Goal: Transaction & Acquisition: Obtain resource

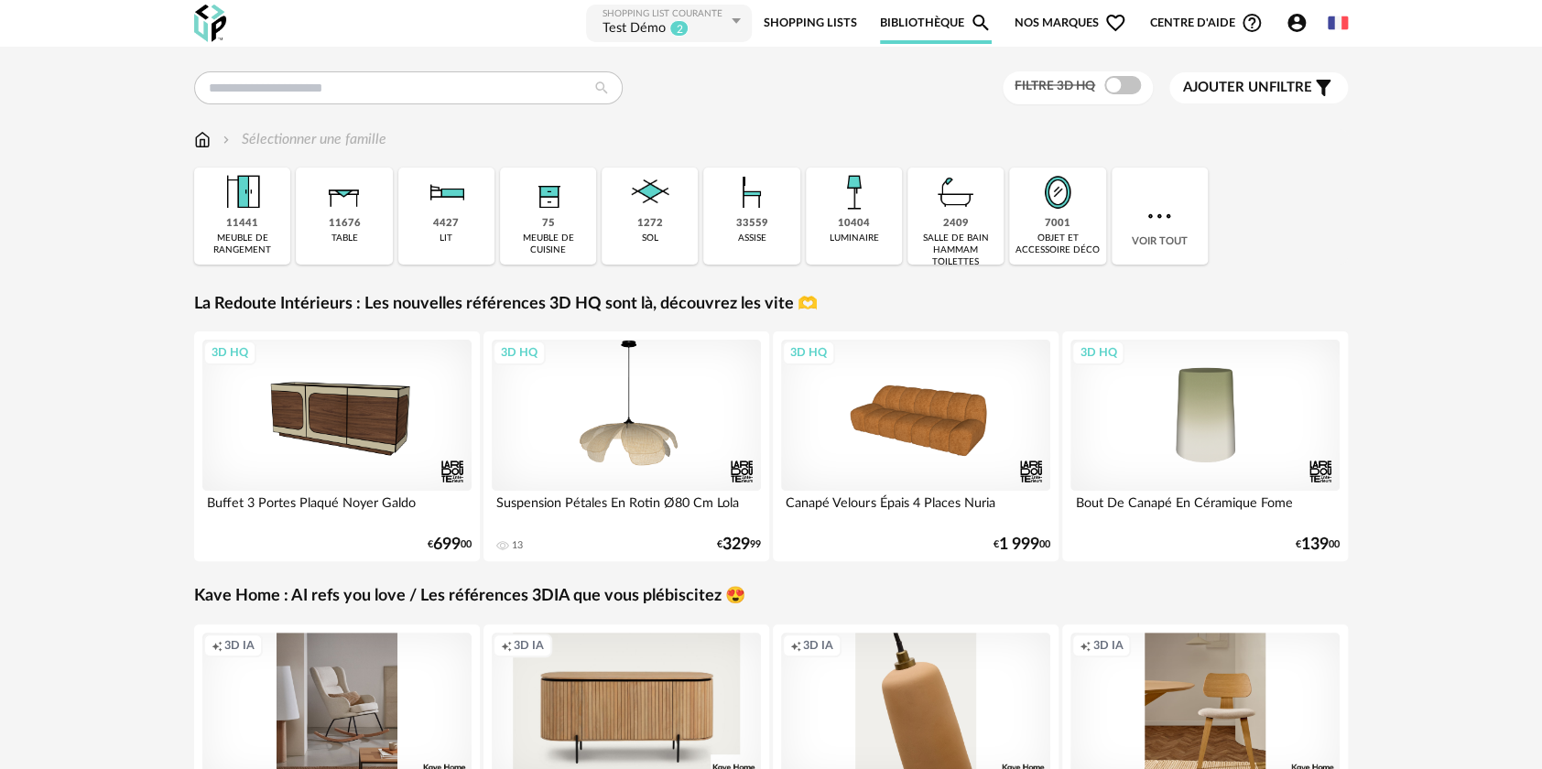
click at [1082, 17] on span "Nos marques Heart Outline icon" at bounding box center [1071, 23] width 112 height 41
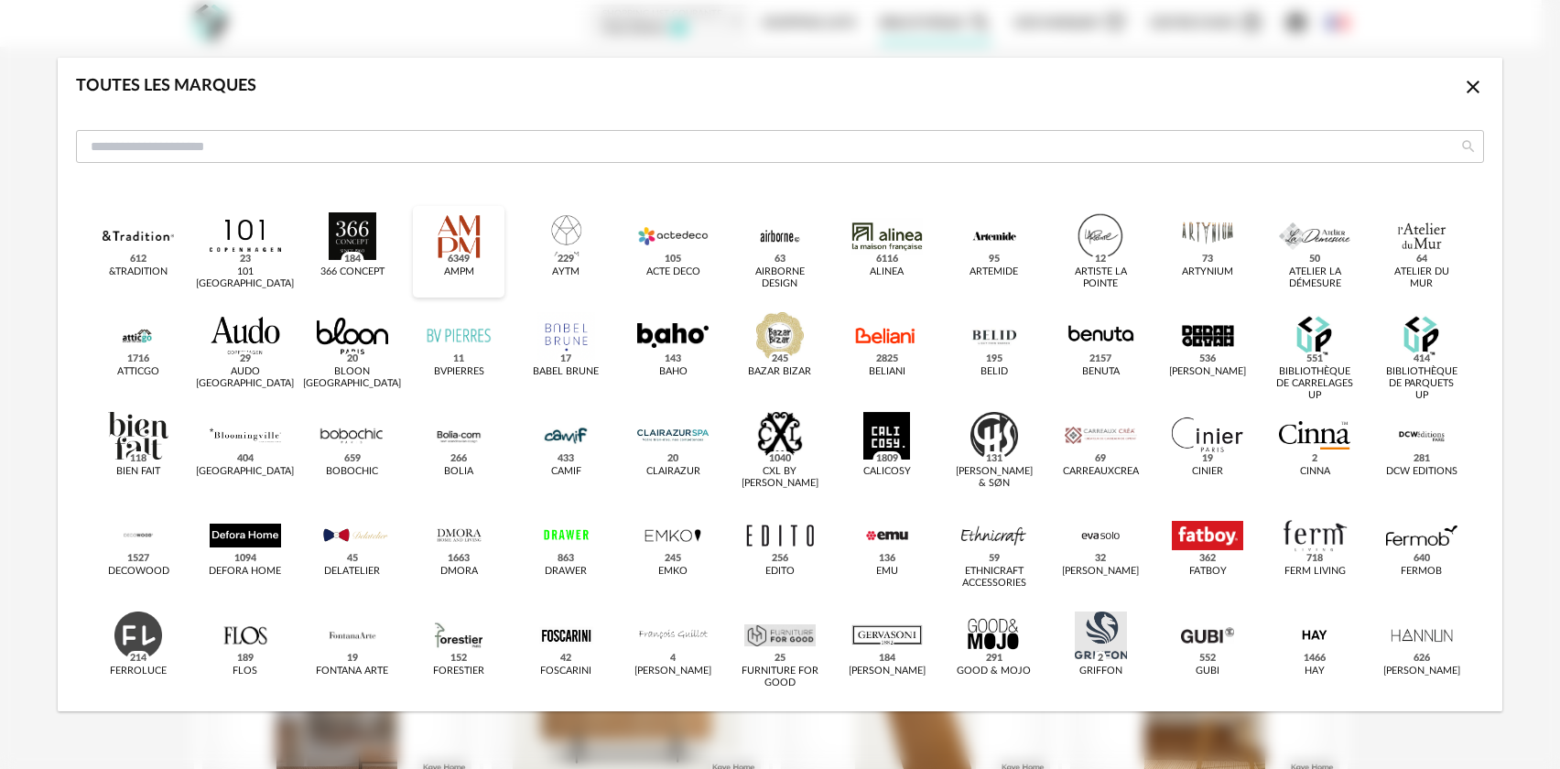
click at [448, 247] on div "dialog" at bounding box center [458, 236] width 71 height 48
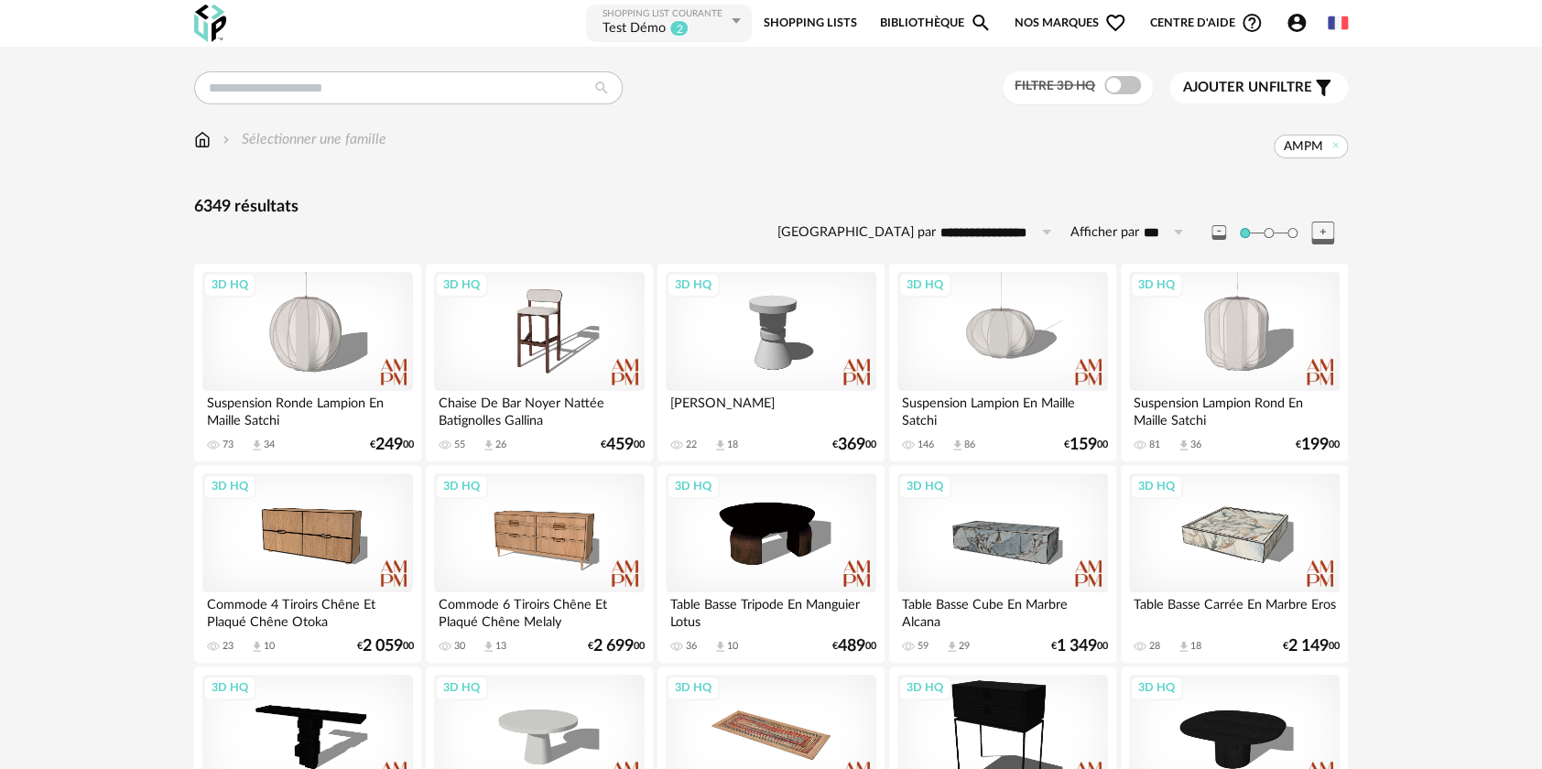
click at [1043, 18] on span "Nos marques Heart Outline icon" at bounding box center [1071, 23] width 112 height 41
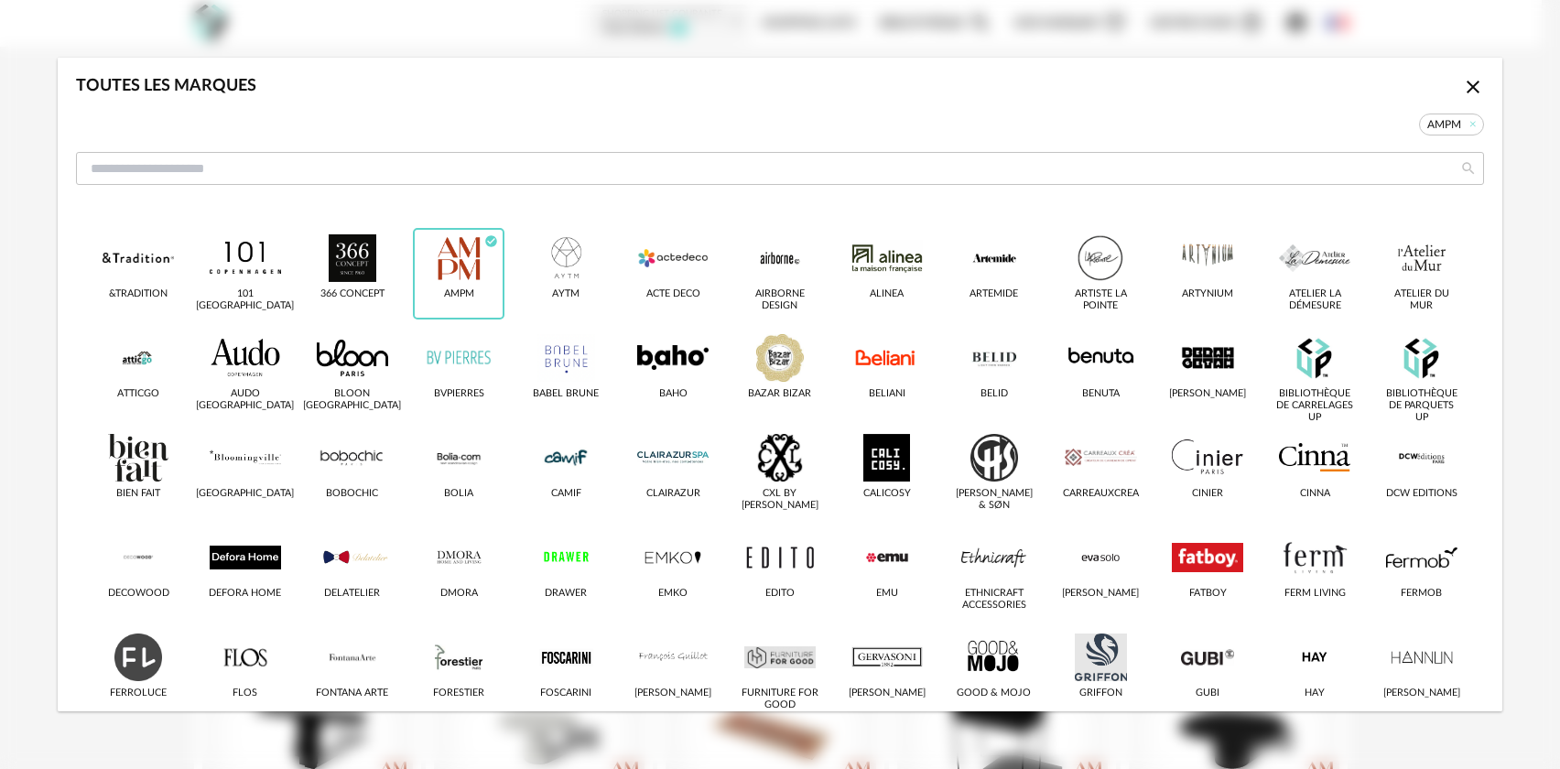
click at [996, 70] on div "Toutes les marques Close icon AMPM" at bounding box center [780, 134] width 1445 height 153
click at [1467, 92] on icon "Close icon" at bounding box center [1473, 87] width 13 height 13
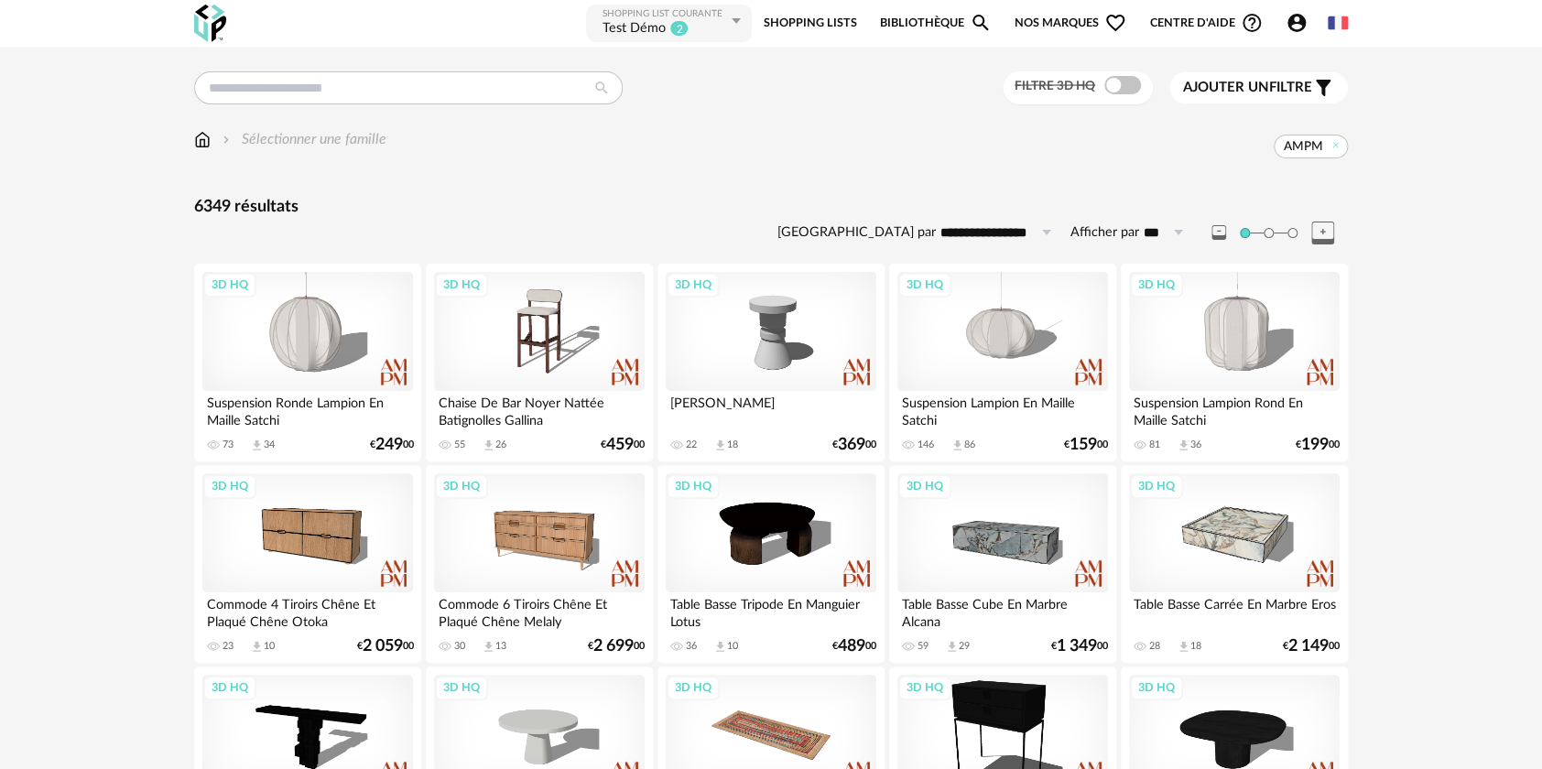
drag, startPoint x: 1333, startPoint y: 150, endPoint x: 1191, endPoint y: 166, distance: 142.8
click at [1333, 150] on icon at bounding box center [1336, 145] width 12 height 12
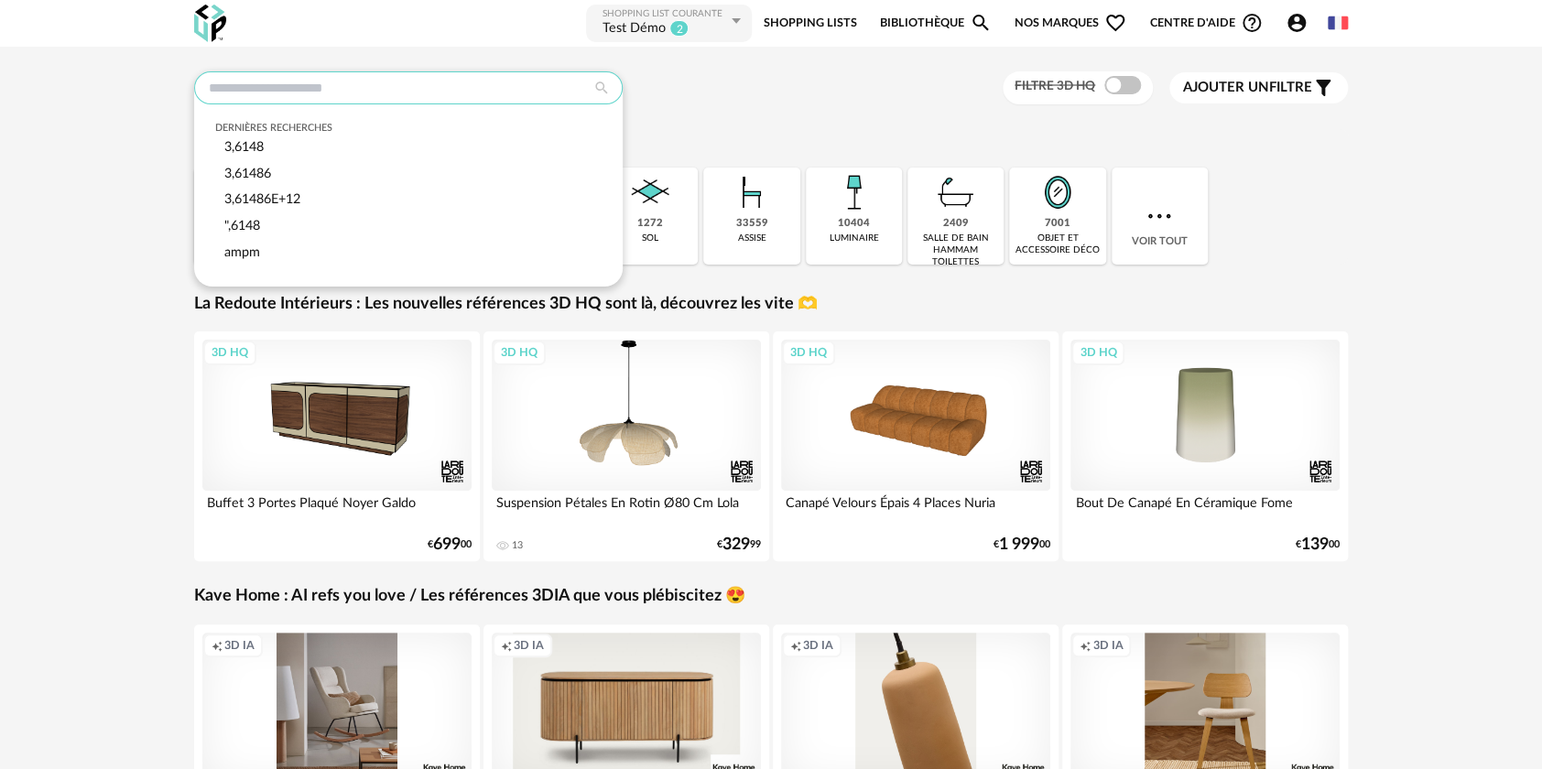
click at [229, 77] on input "text" at bounding box center [408, 87] width 429 height 33
click at [167, 77] on div "Dernières recherches 3,6148 3,61486 3,61486E+12 ",6148 ampm Filtre 3D HQ Ajoute…" at bounding box center [771, 636] width 1542 height 1179
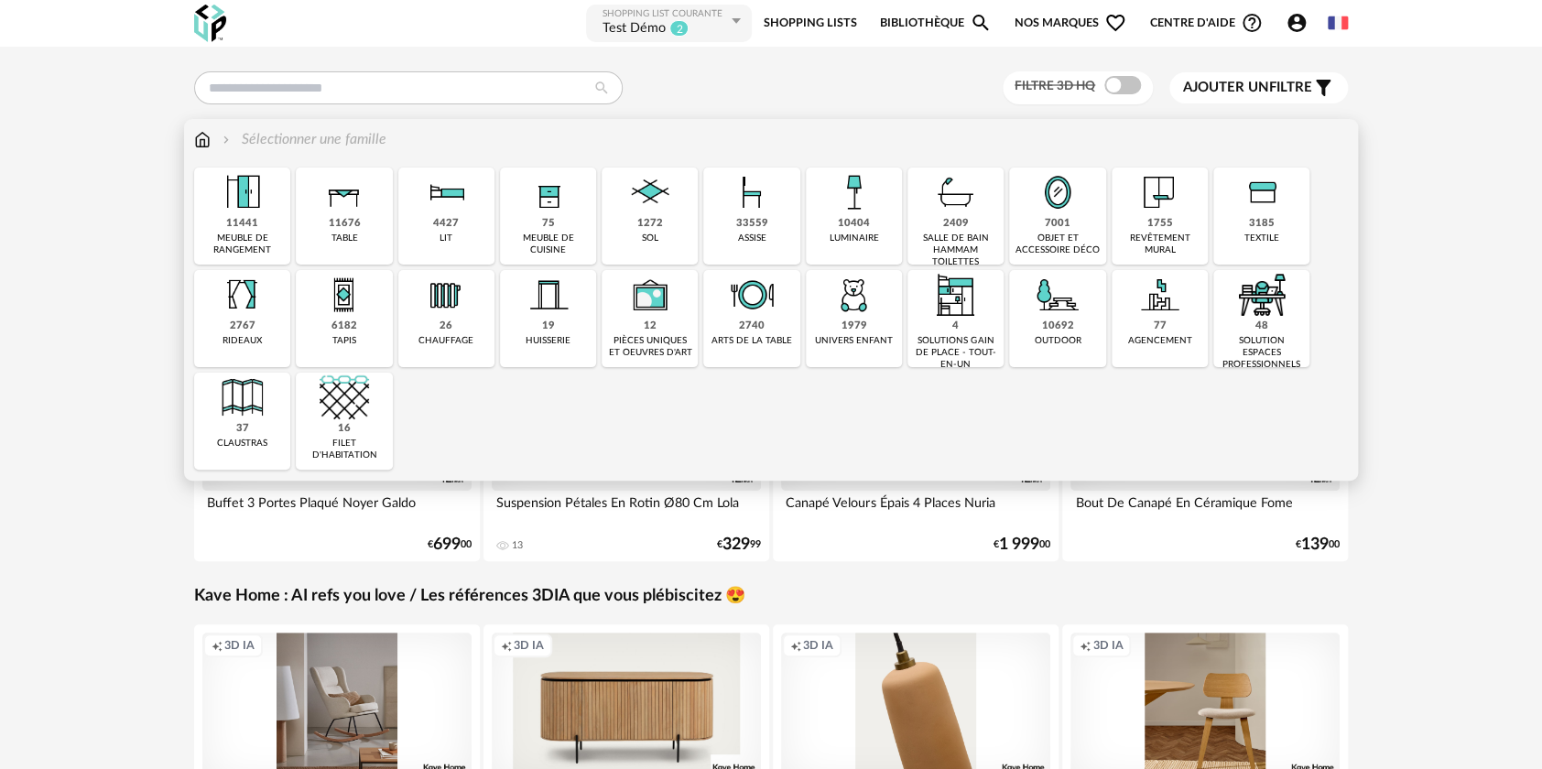
click at [335, 220] on div "11676" at bounding box center [344, 224] width 32 height 14
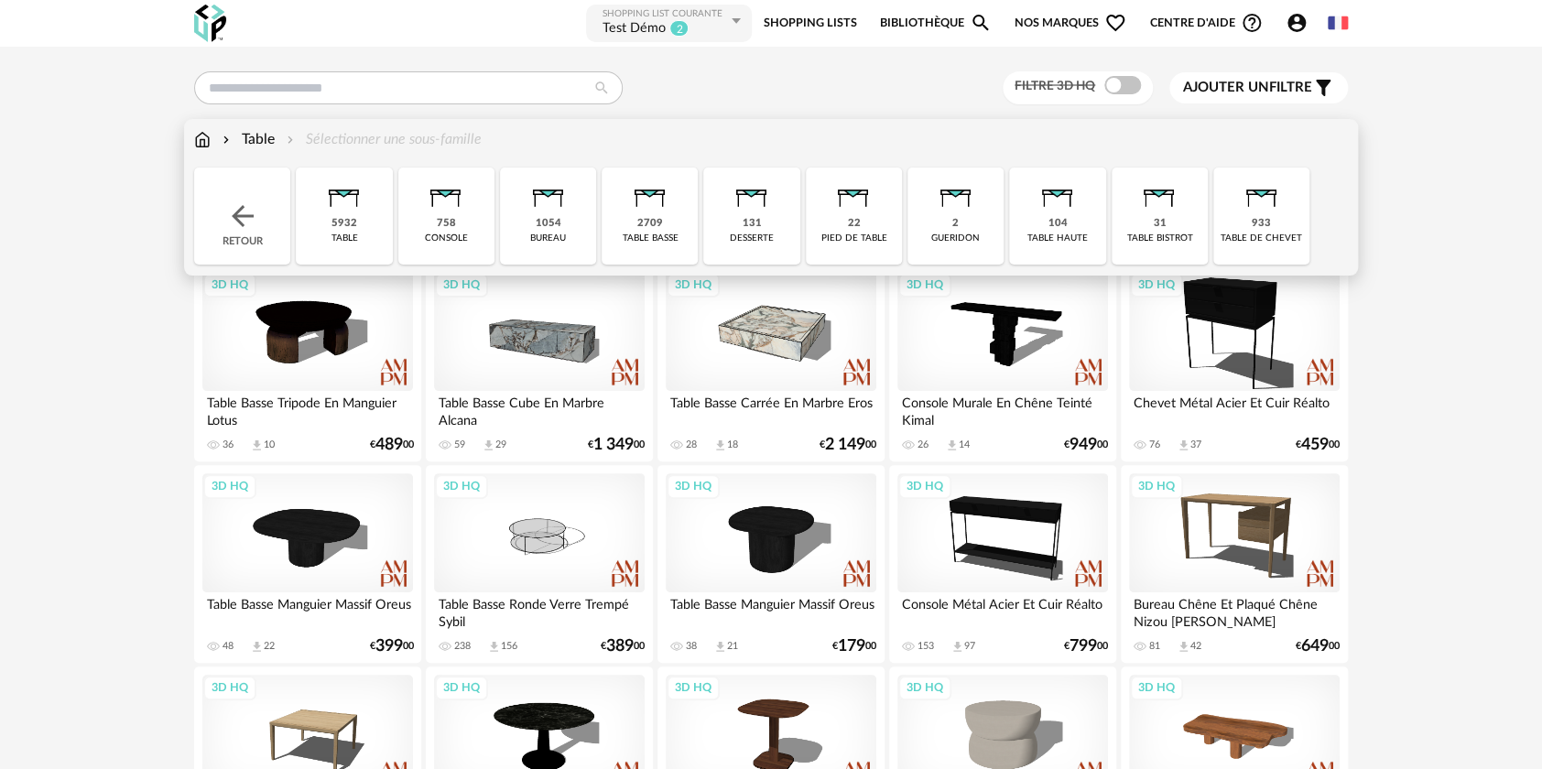
click at [458, 222] on div "758 console" at bounding box center [446, 216] width 96 height 97
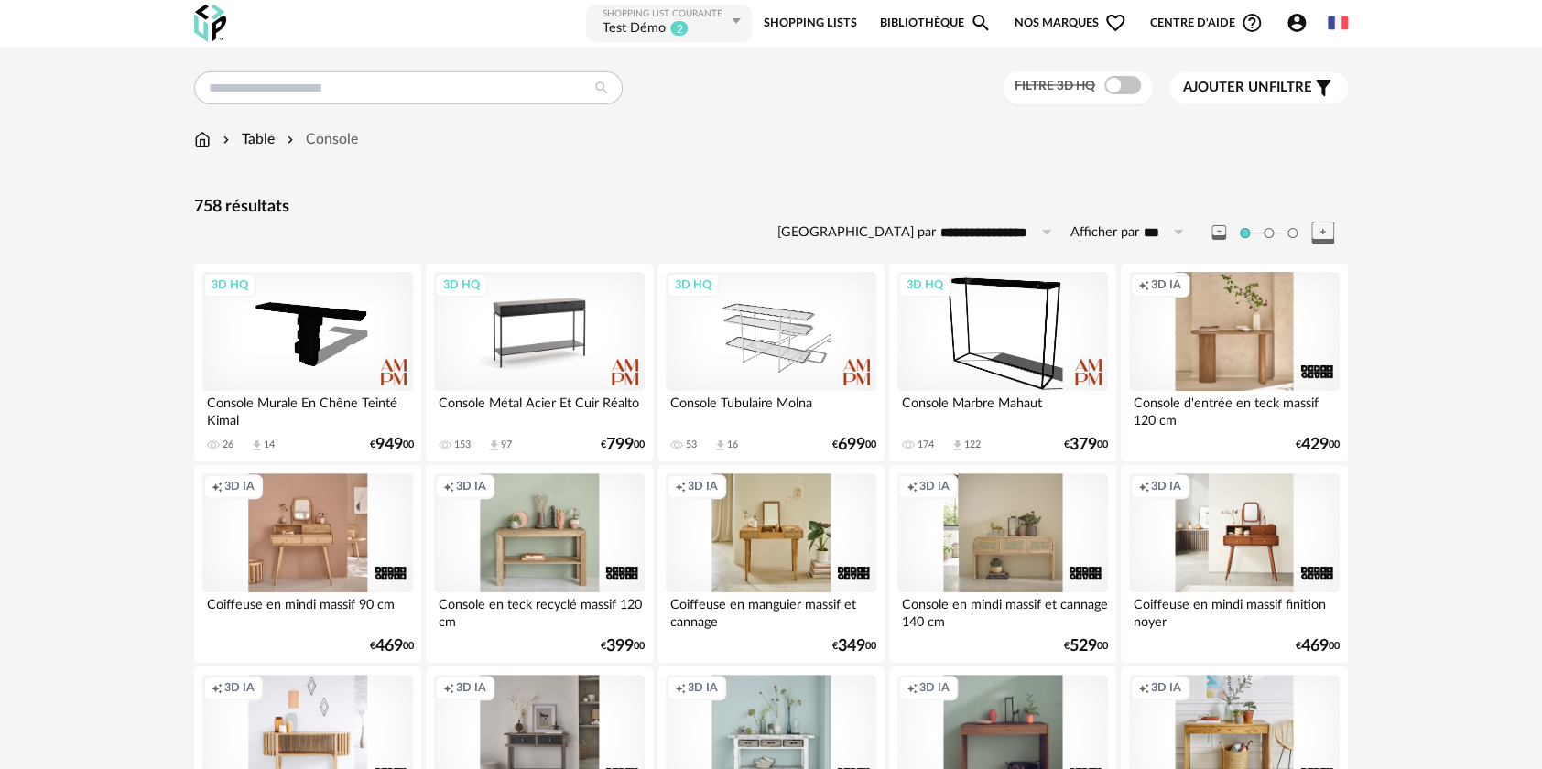
click at [516, 344] on div "3D HQ" at bounding box center [539, 331] width 211 height 119
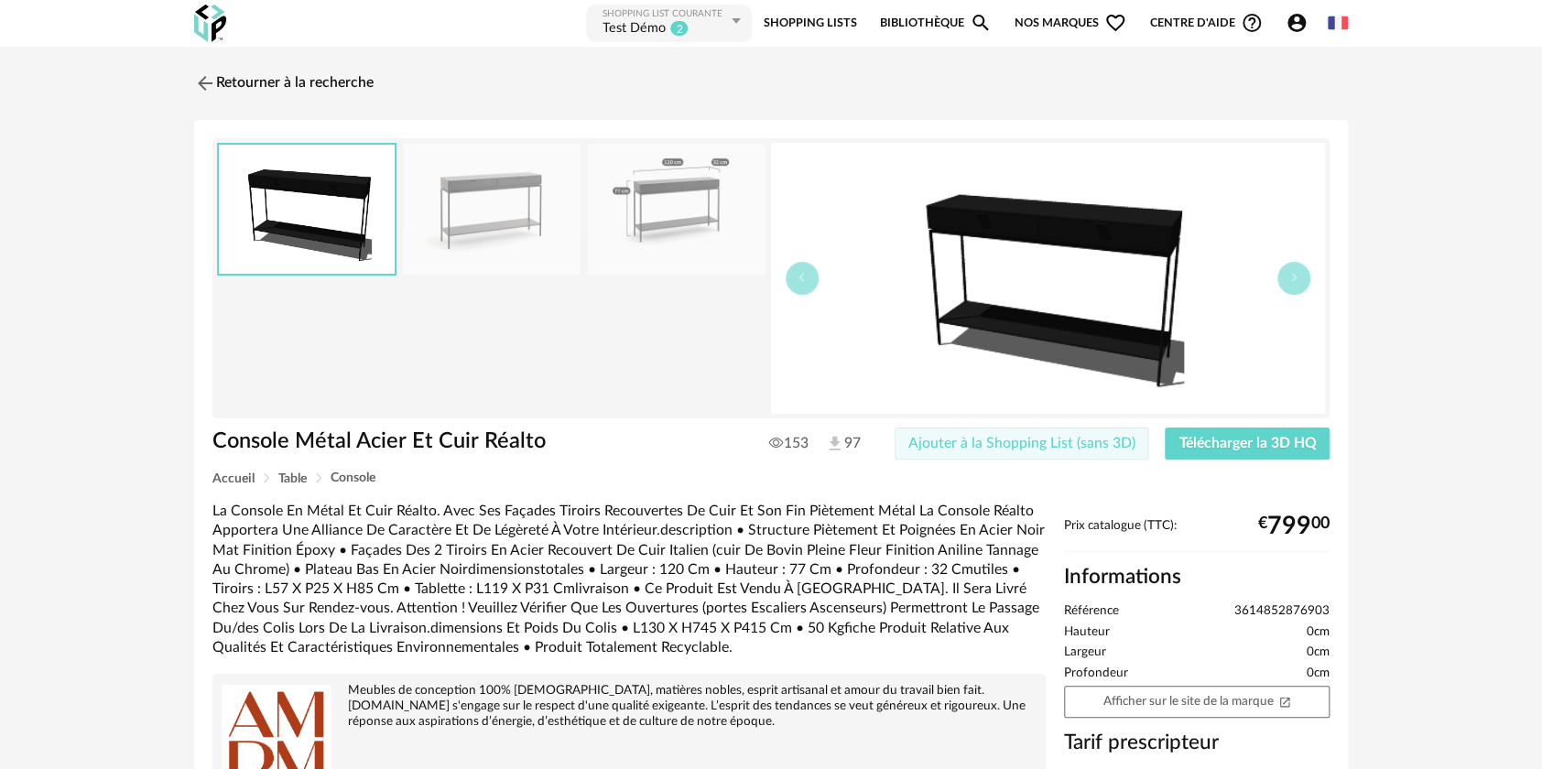
click at [1060, 442] on span "Ajouter à la Shopping List (sans 3D)" at bounding box center [1021, 443] width 227 height 15
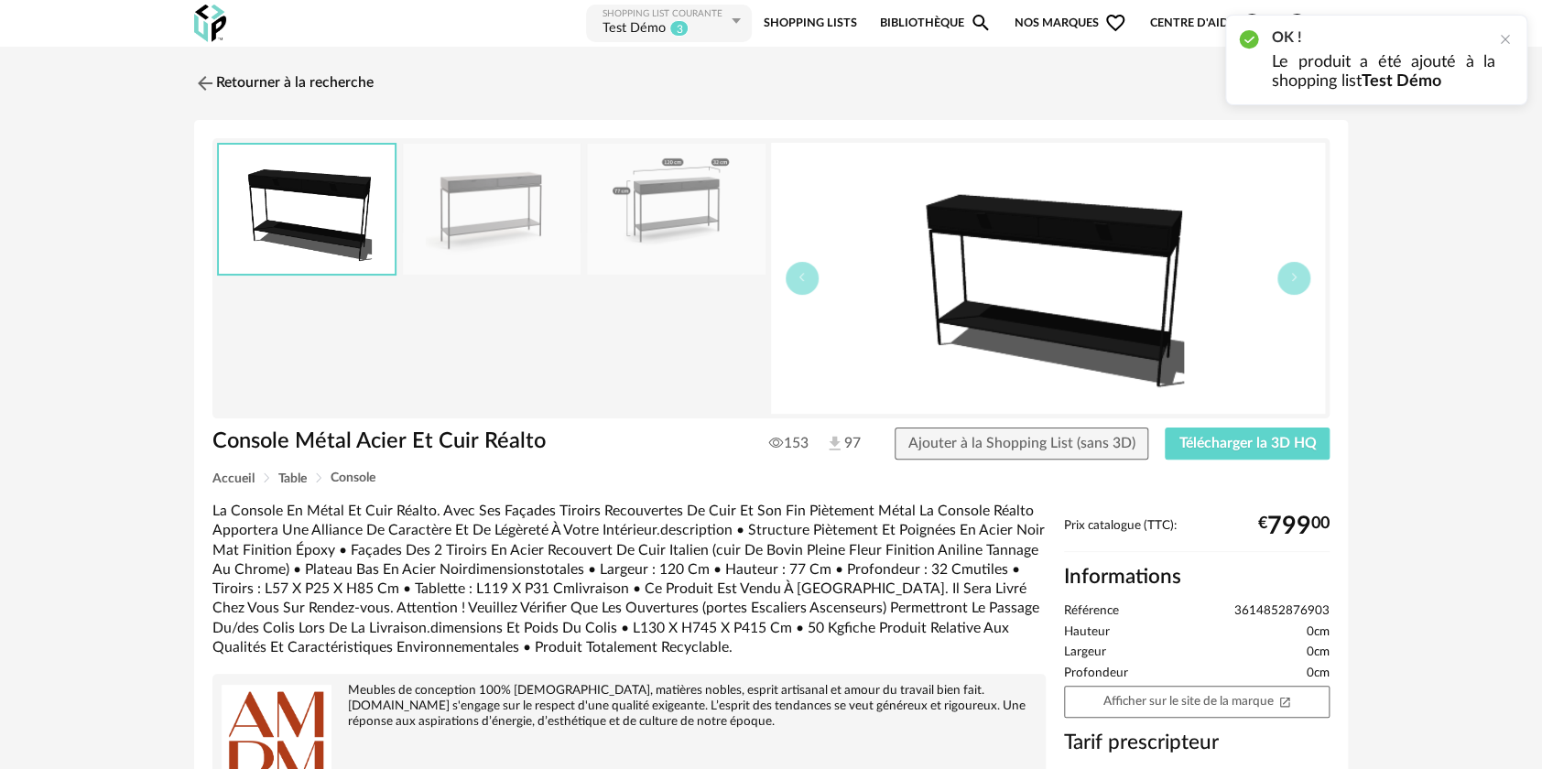
click at [693, 16] on div "Shopping List courante" at bounding box center [665, 14] width 125 height 12
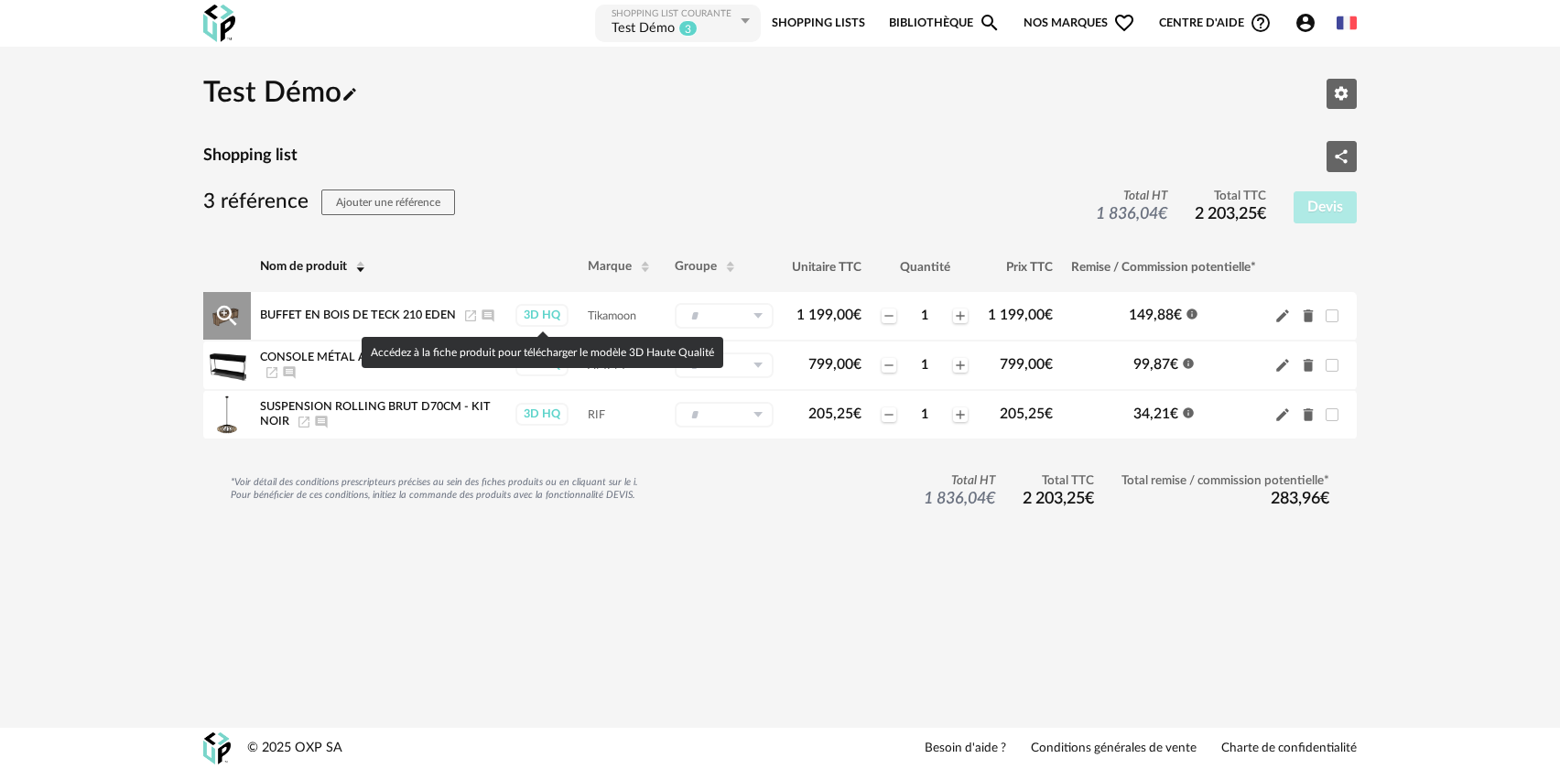
click at [539, 311] on div "3D HQ" at bounding box center [542, 315] width 53 height 23
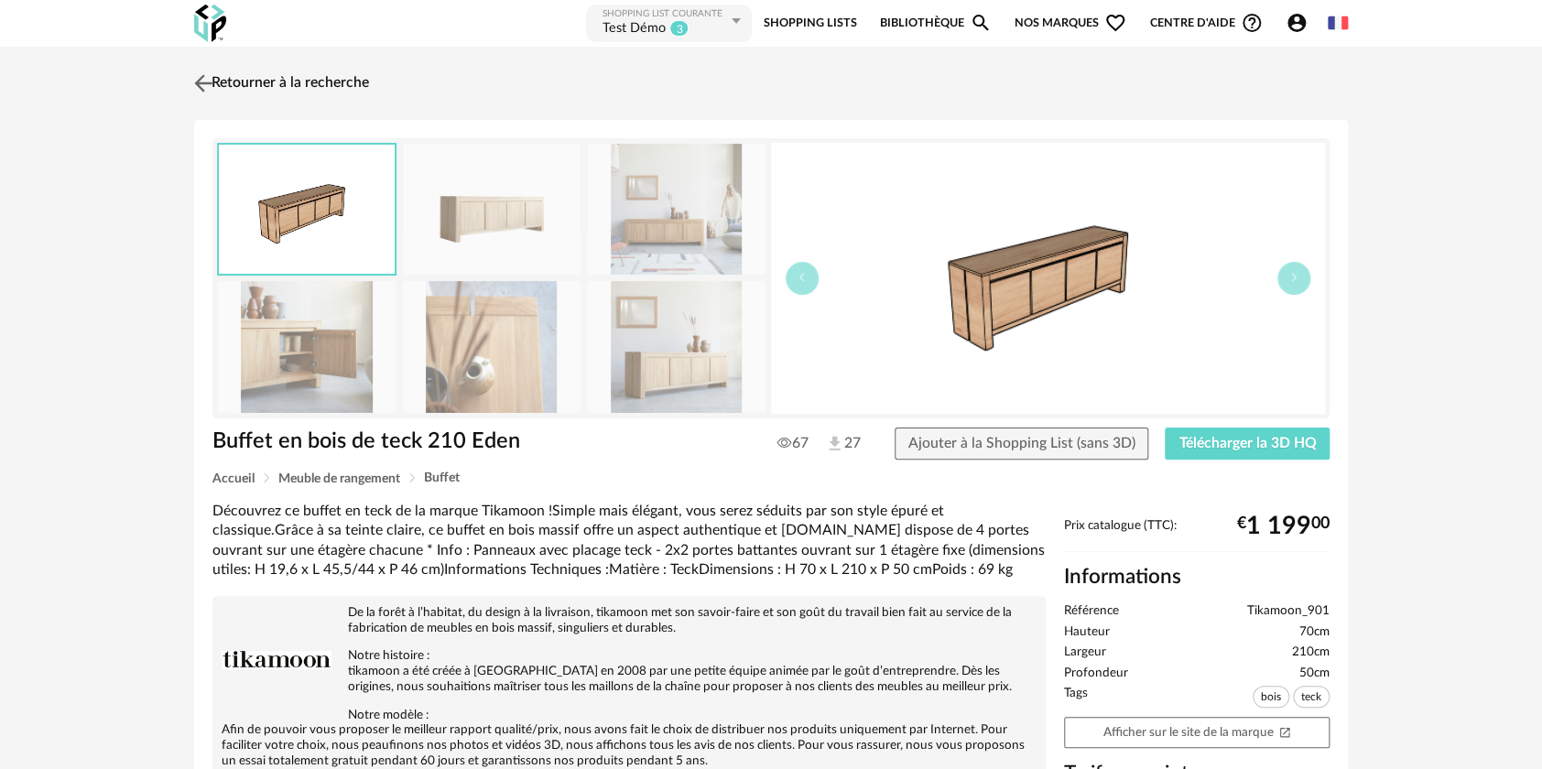
click at [335, 77] on link "Retourner à la recherche" at bounding box center [279, 83] width 179 height 40
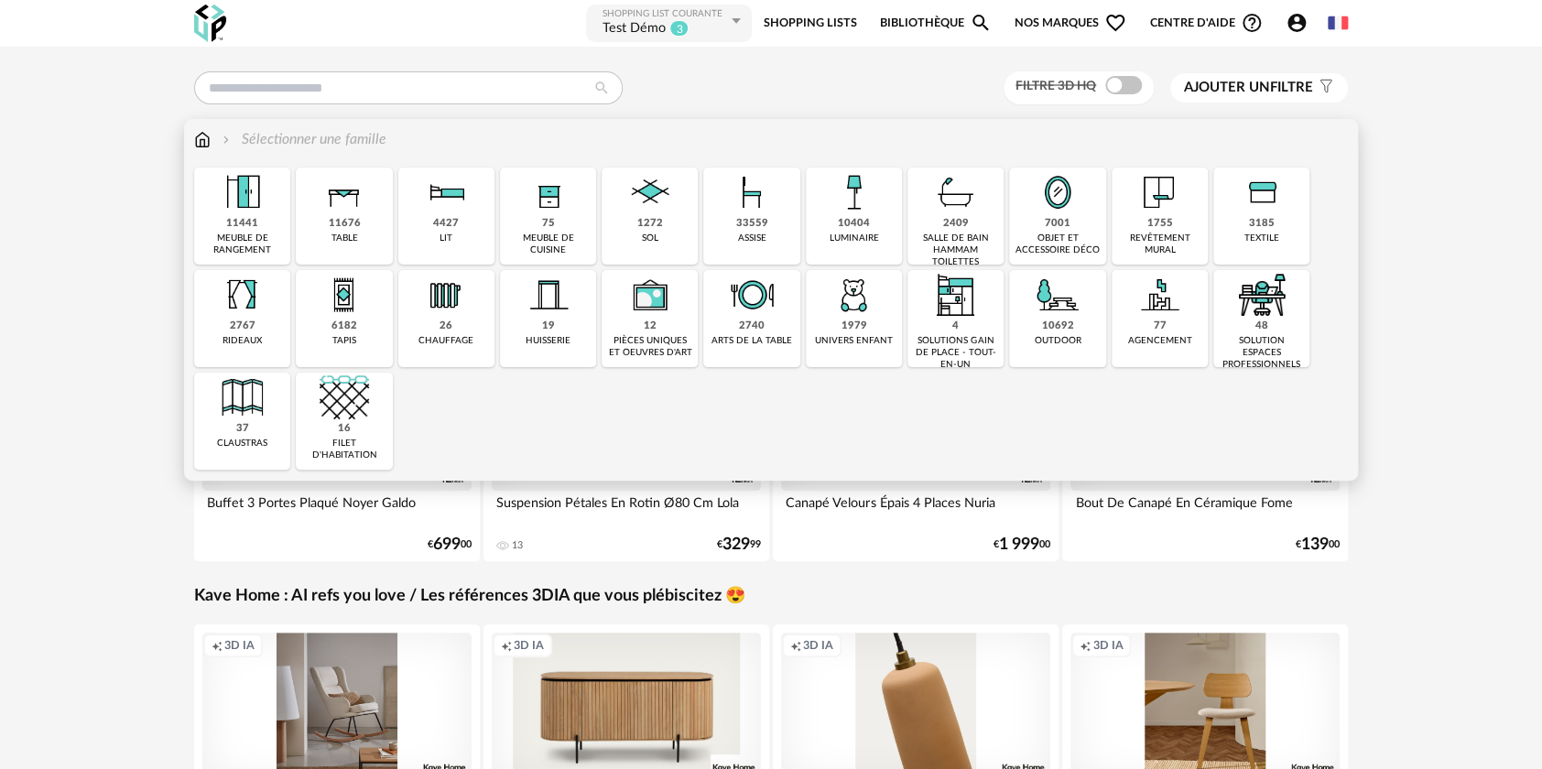
click at [345, 408] on img at bounding box center [344, 397] width 49 height 49
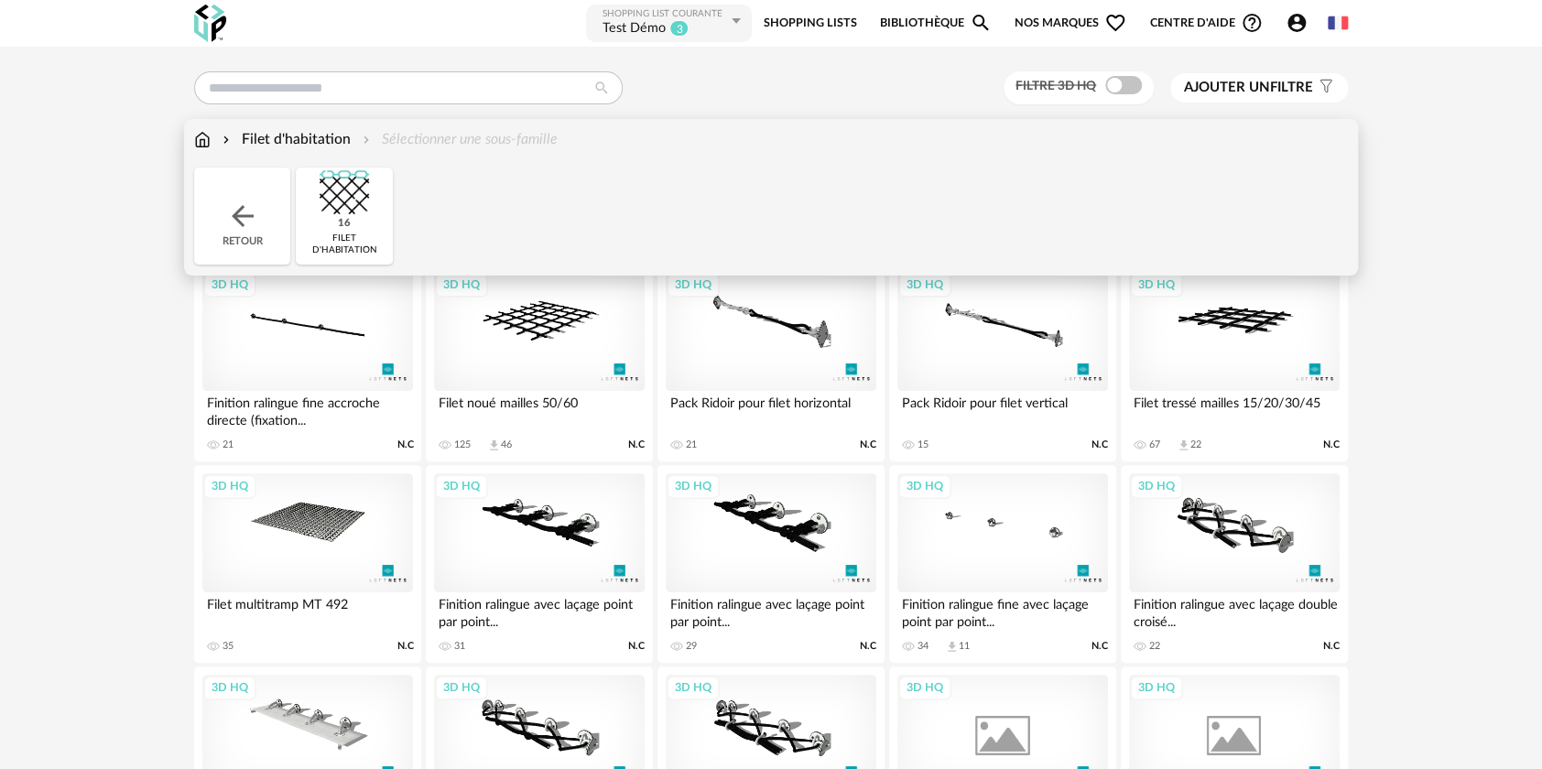
click at [38, 528] on div "**********" at bounding box center [771, 659] width 1542 height 1225
click at [207, 147] on img at bounding box center [202, 139] width 16 height 21
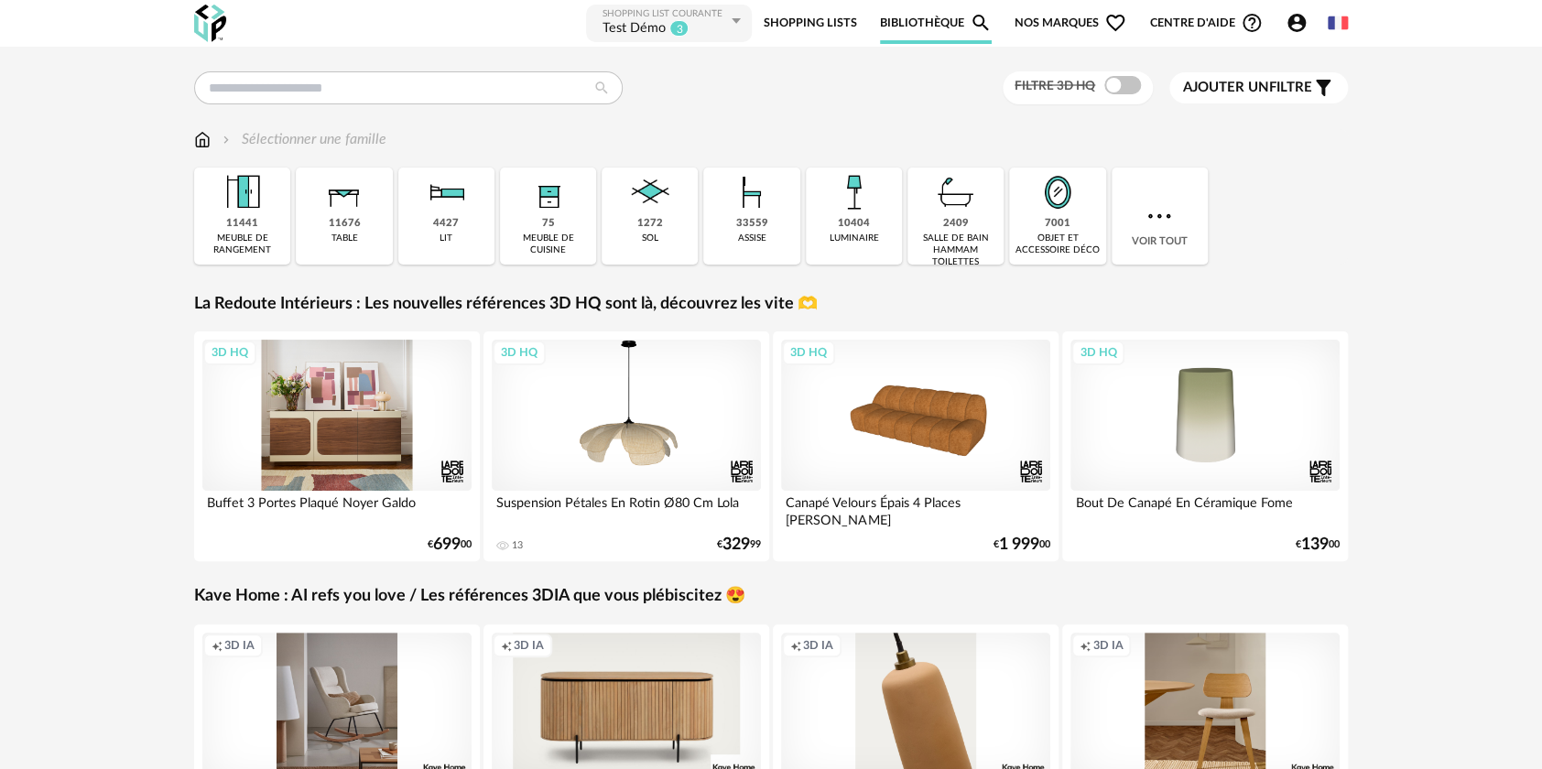
click at [410, 428] on div "3D HQ" at bounding box center [336, 415] width 269 height 151
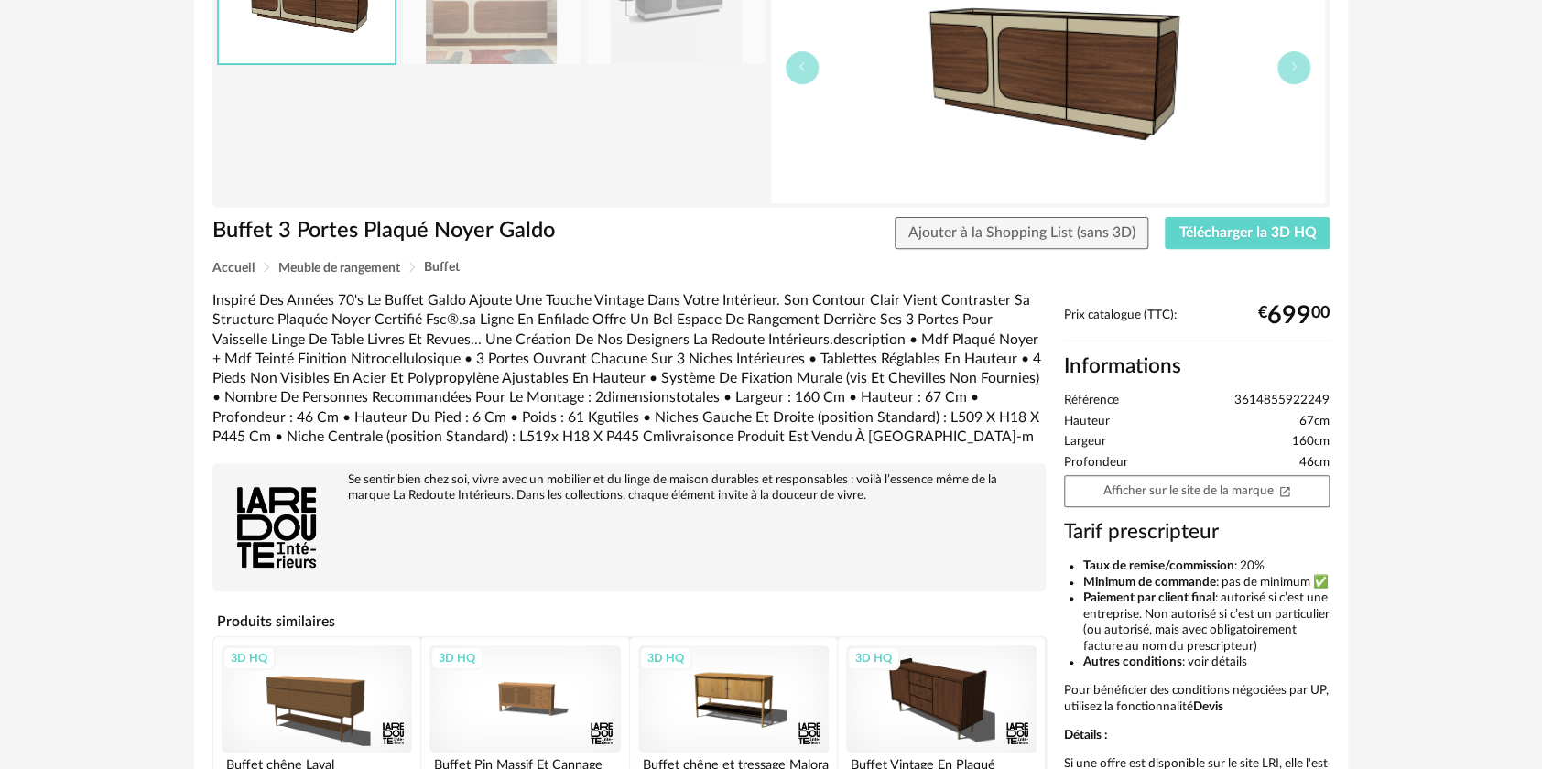
scroll to position [244, 0]
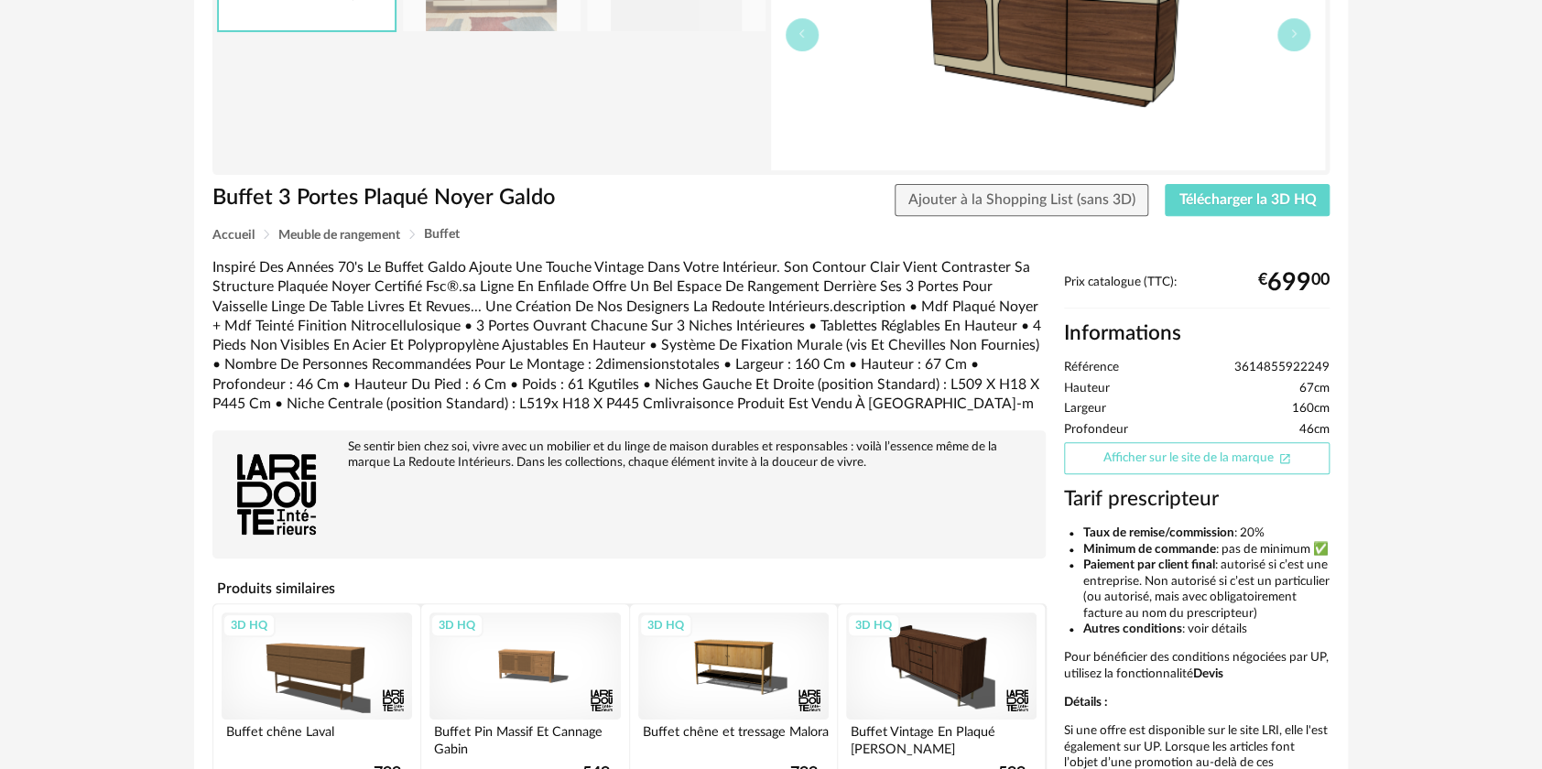
click at [1196, 464] on link "Afficher sur le site de la marque Open In New icon" at bounding box center [1197, 458] width 266 height 32
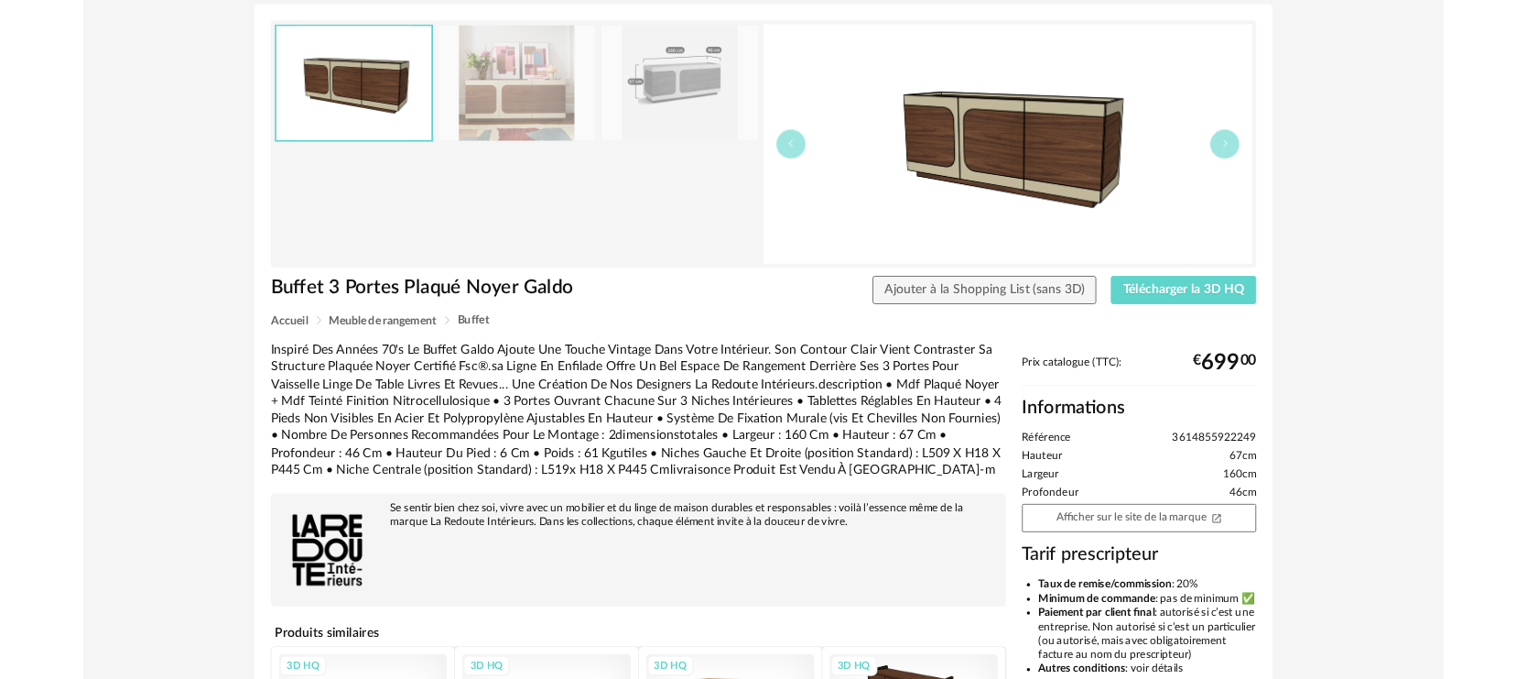
scroll to position [81, 0]
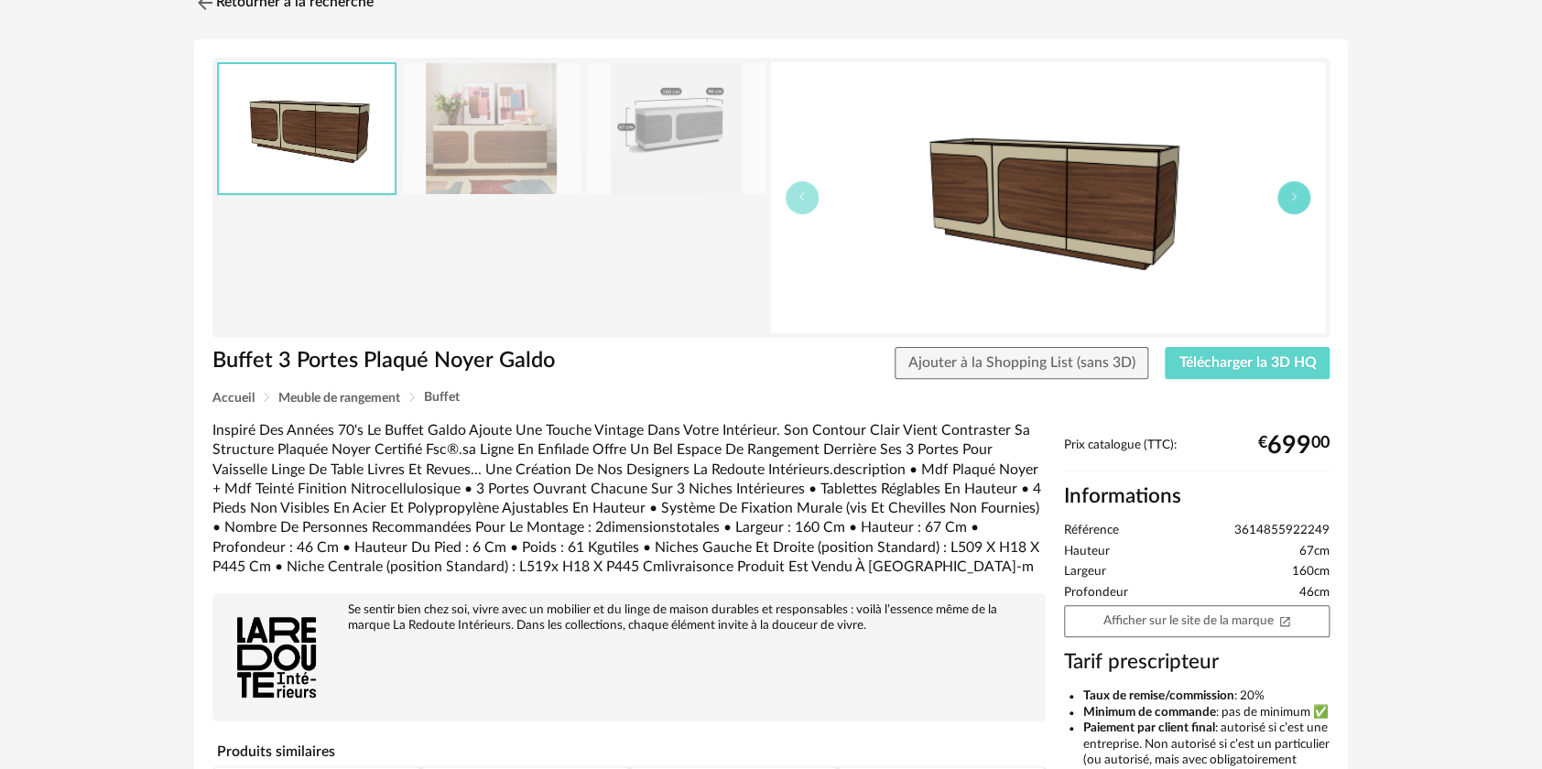
click at [1291, 197] on icon "button" at bounding box center [1293, 196] width 11 height 11
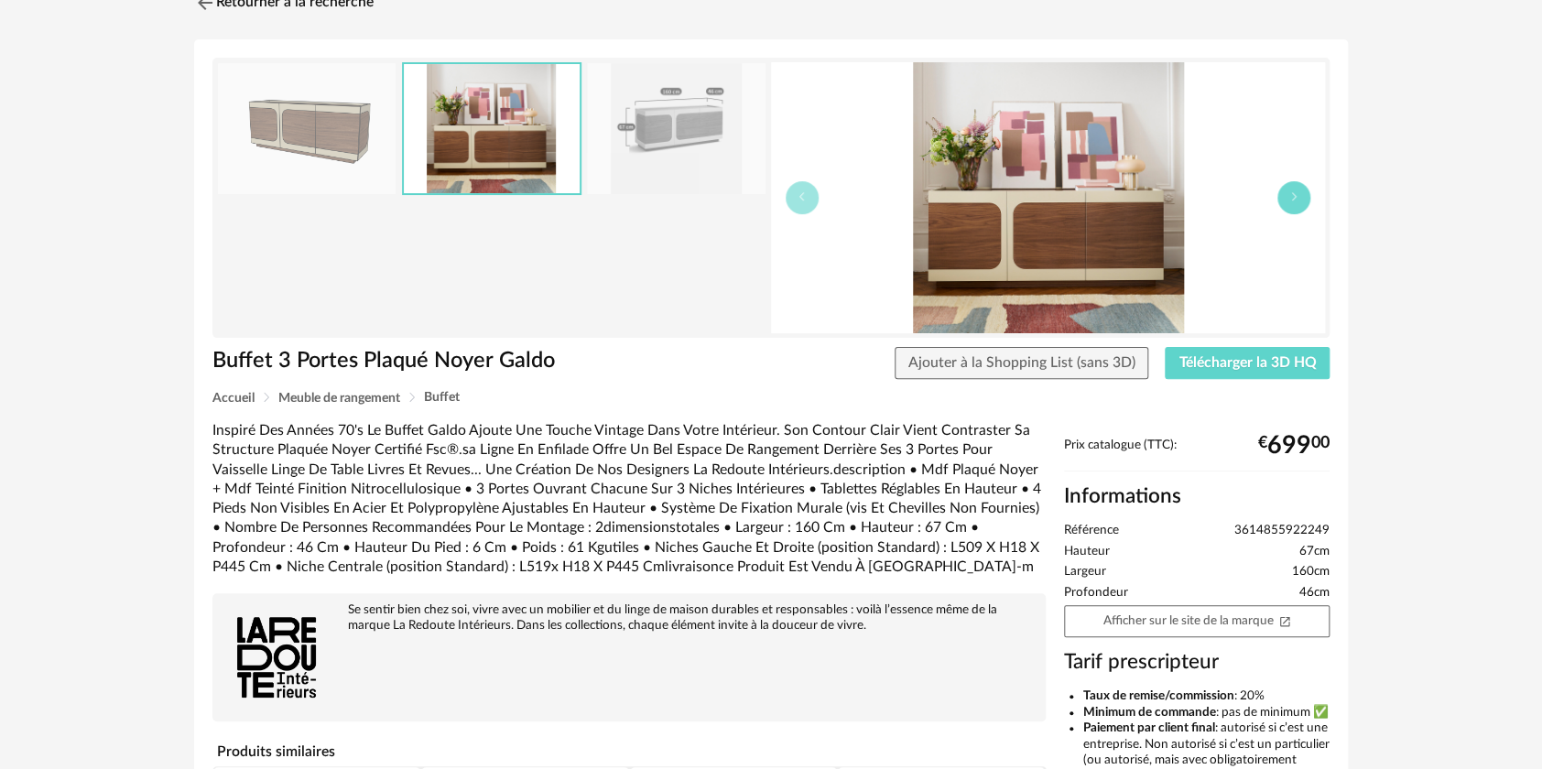
click at [1291, 197] on icon "button" at bounding box center [1293, 196] width 11 height 11
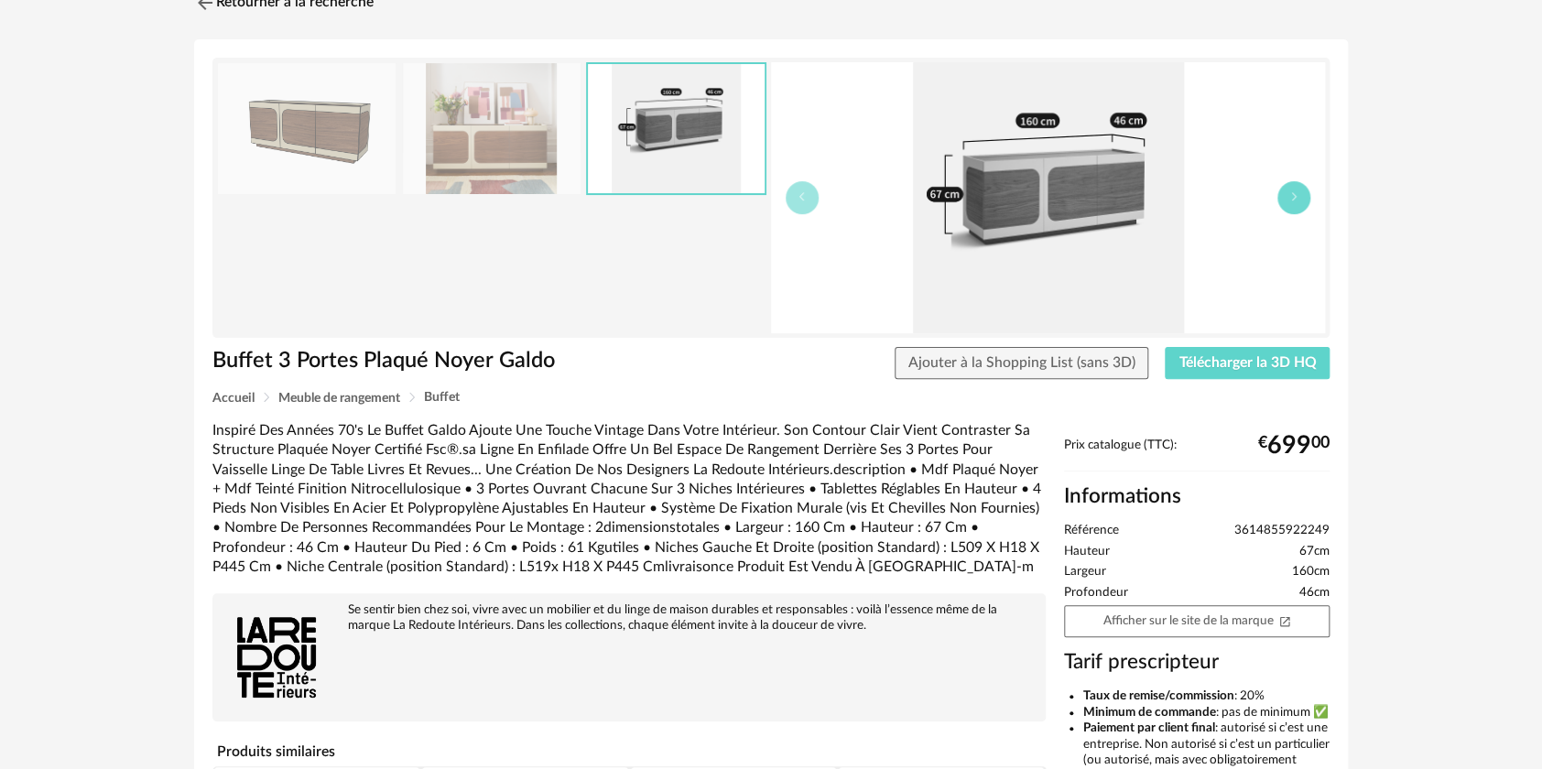
click at [1291, 197] on icon "button" at bounding box center [1293, 196] width 11 height 11
